Goal: Transaction & Acquisition: Purchase product/service

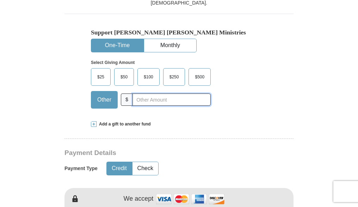
click at [135, 94] on input "text" at bounding box center [171, 100] width 78 height 12
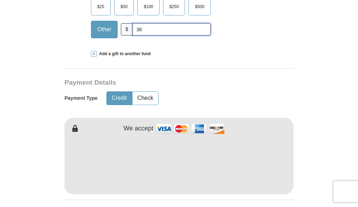
scroll to position [317, 0]
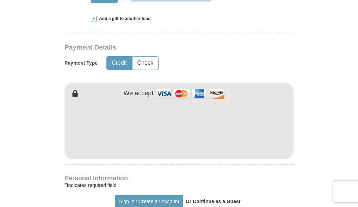
type input "36"
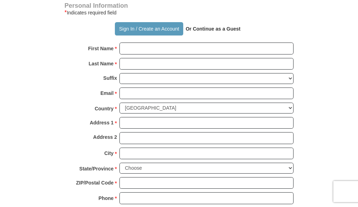
scroll to position [493, 0]
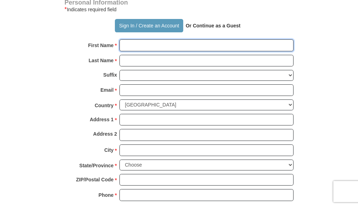
click at [127, 39] on input "First Name *" at bounding box center [206, 45] width 174 height 12
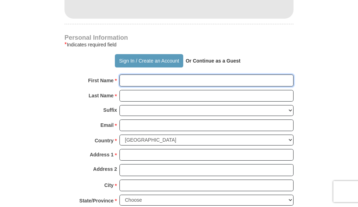
click at [126, 75] on input "First Name *" at bounding box center [206, 81] width 174 height 12
type input "[PERSON_NAME]"
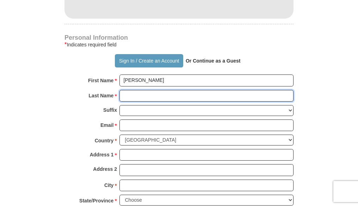
click at [123, 90] on input "Last Name *" at bounding box center [206, 96] width 174 height 12
type input "[PERSON_NAME]"
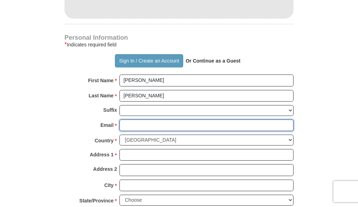
click at [123, 120] on input "Email *" at bounding box center [206, 126] width 174 height 12
type input "[EMAIL_ADDRESS][DOMAIN_NAME]"
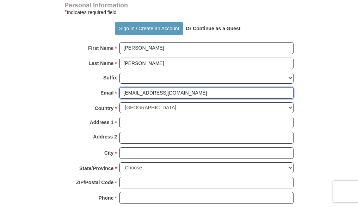
scroll to position [528, 0]
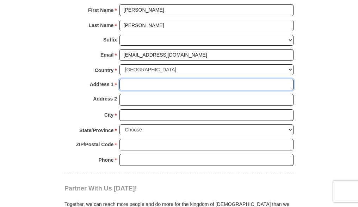
click at [128, 79] on input "Address 1 *" at bounding box center [206, 85] width 174 height 12
type input "[STREET_ADDRESS]"
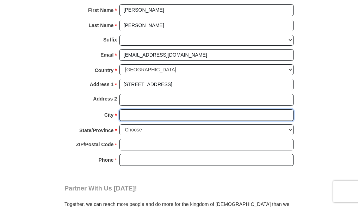
click at [125, 109] on input "City *" at bounding box center [206, 115] width 174 height 12
type input "[GEOGRAPHIC_DATA]"
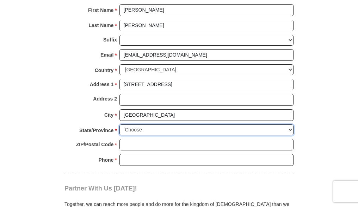
click at [287, 125] on select "Choose [US_STATE] [US_STATE] [US_STATE] [US_STATE] [US_STATE] Armed Forces Amer…" at bounding box center [206, 130] width 174 height 11
select select "IN"
click at [119, 125] on select "Choose [US_STATE] [US_STATE] [US_STATE] [US_STATE] [US_STATE] Armed Forces Amer…" at bounding box center [206, 130] width 174 height 11
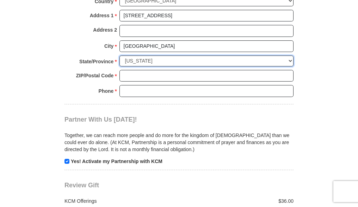
scroll to position [598, 0]
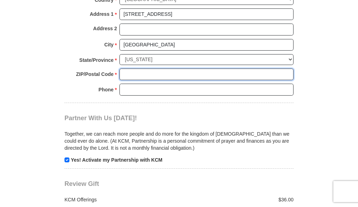
click at [125, 69] on input "ZIP/Postal Code *" at bounding box center [206, 75] width 174 height 12
type input "46268"
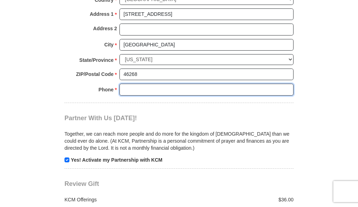
click at [133, 84] on input "Phone * *" at bounding box center [206, 90] width 174 height 12
type input "3172972349"
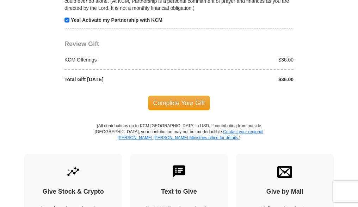
scroll to position [739, 0]
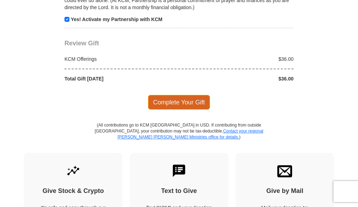
click at [168, 95] on span "Complete Your Gift" at bounding box center [179, 102] width 62 height 15
